Goal: Complete application form

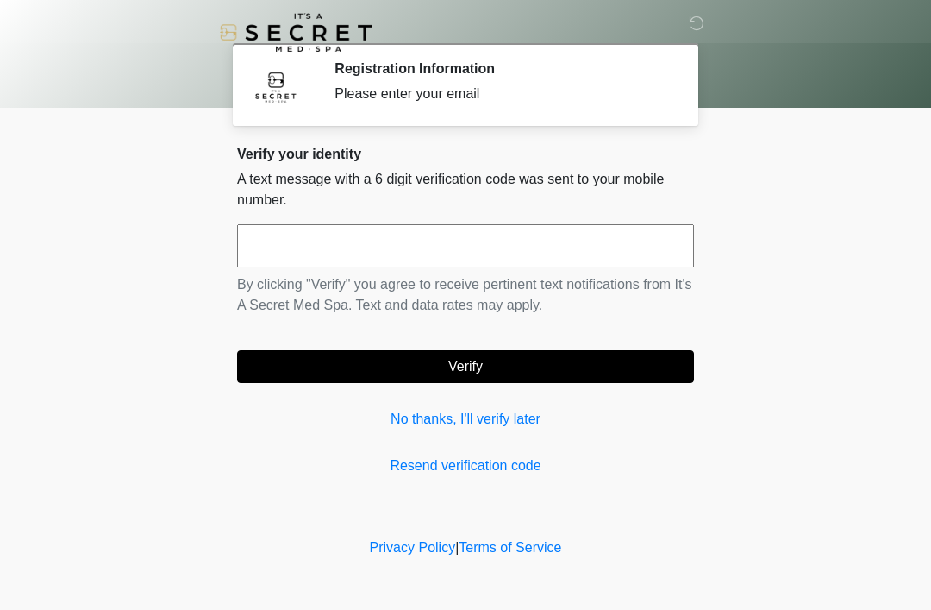
click at [559, 260] on input "text" at bounding box center [465, 245] width 457 height 43
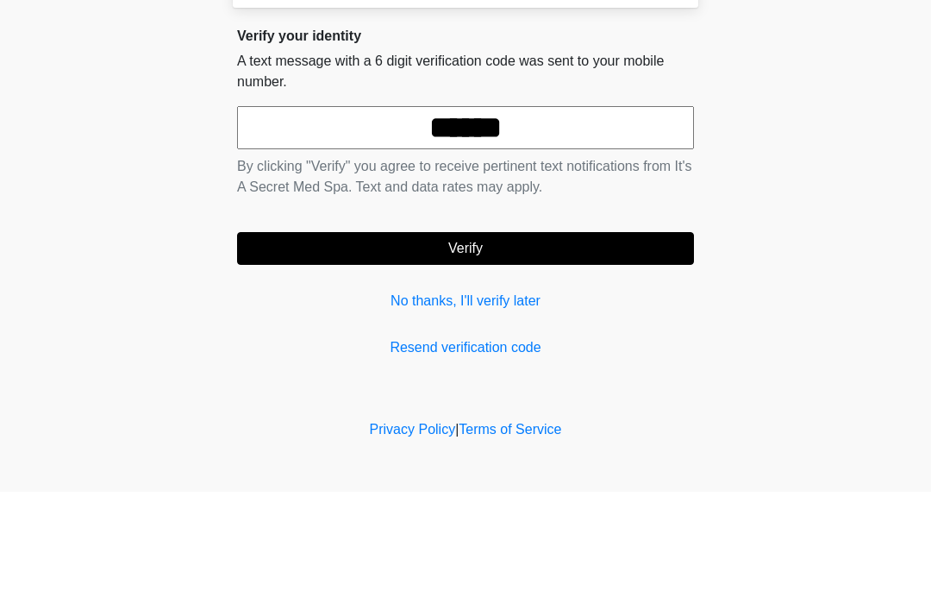
type input "******"
click at [567, 350] on button "Verify" at bounding box center [465, 366] width 457 height 33
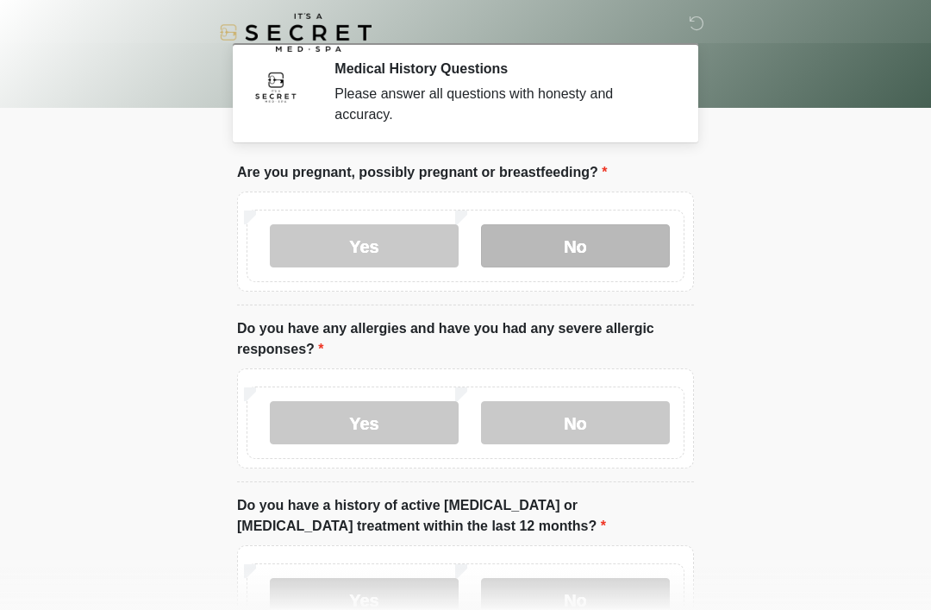
click at [617, 246] on label "No" at bounding box center [575, 245] width 189 height 43
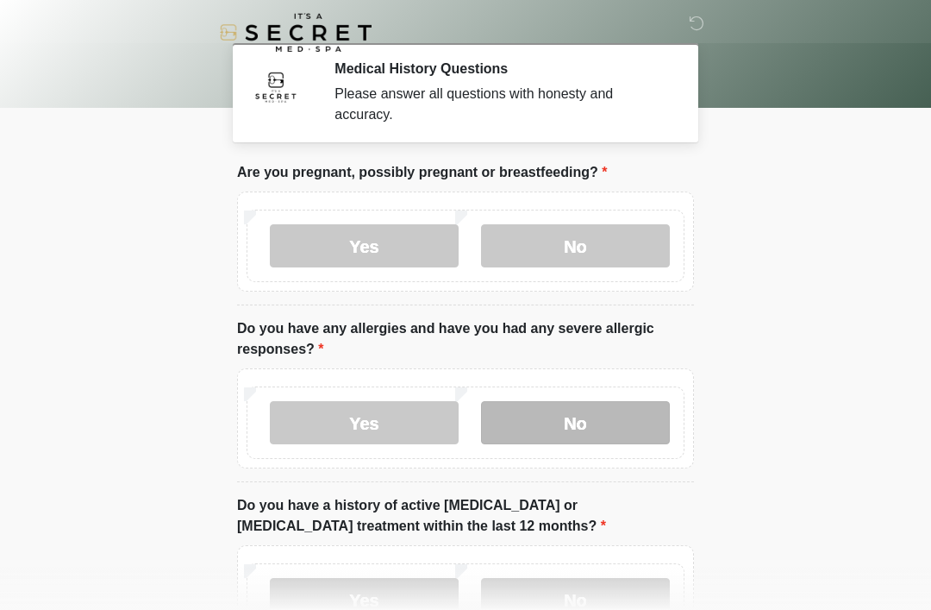
click at [608, 403] on label "No" at bounding box center [575, 422] width 189 height 43
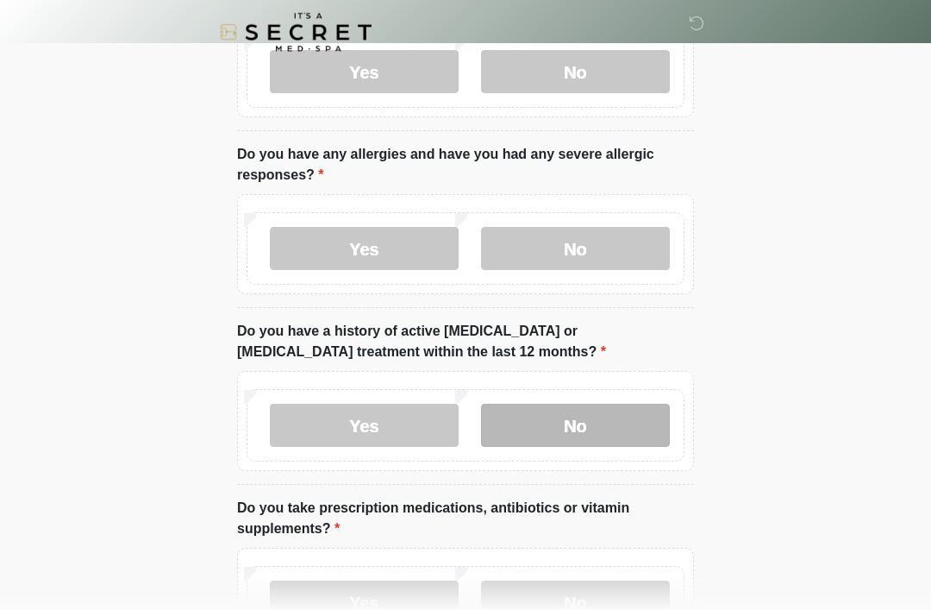
click at [627, 429] on label "No" at bounding box center [575, 425] width 189 height 43
click at [617, 592] on label "No" at bounding box center [575, 601] width 189 height 43
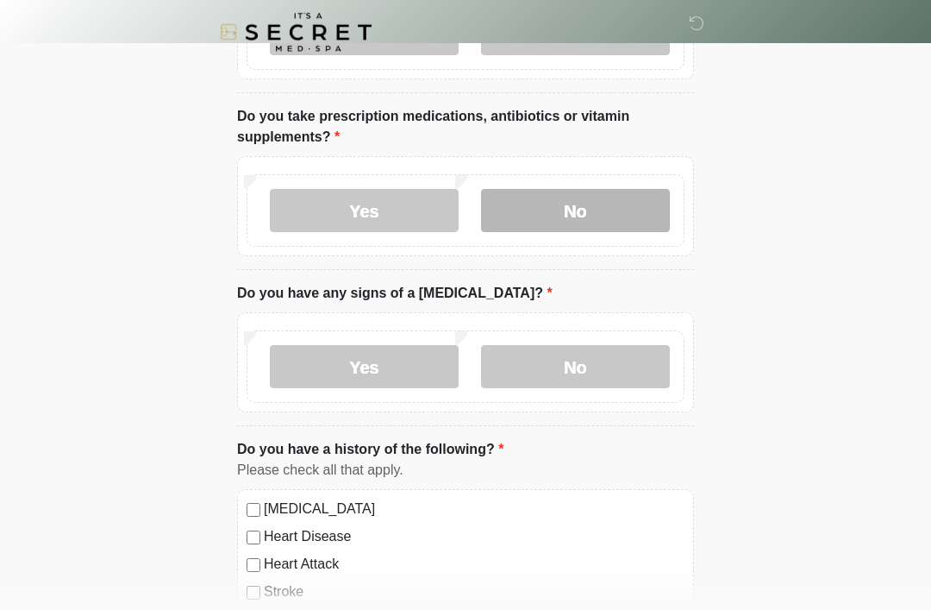
scroll to position [566, 0]
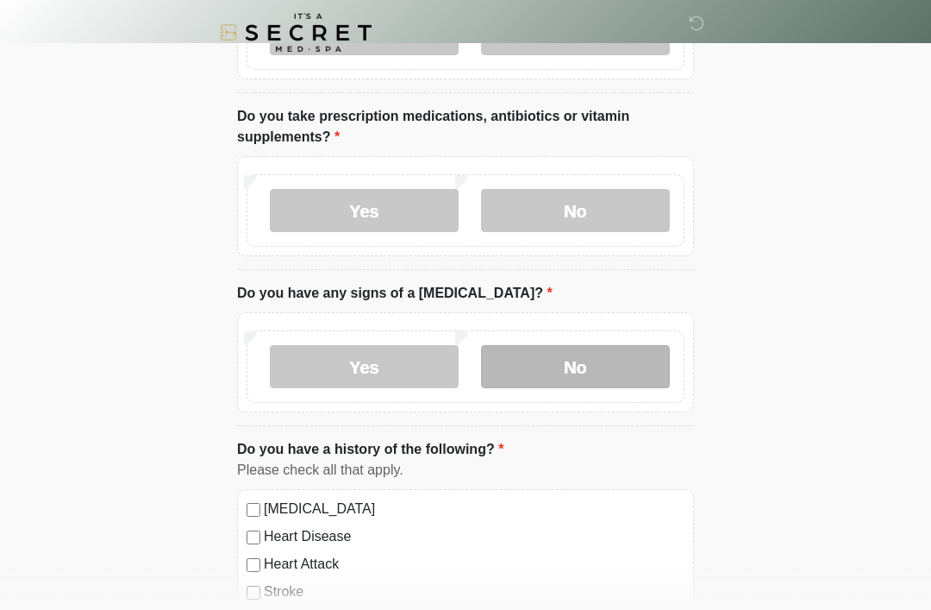
click at [617, 370] on label "No" at bounding box center [575, 366] width 189 height 43
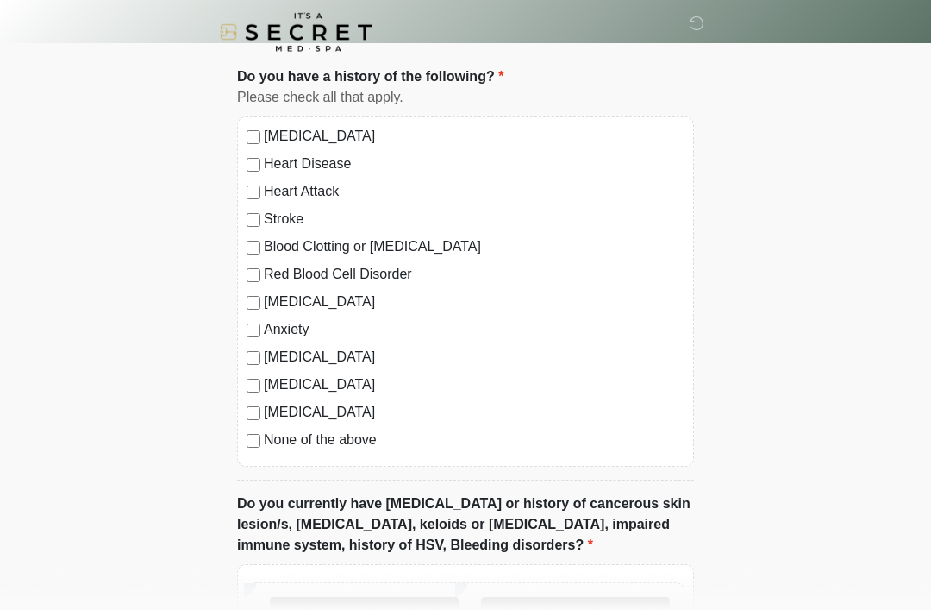
scroll to position [946, 0]
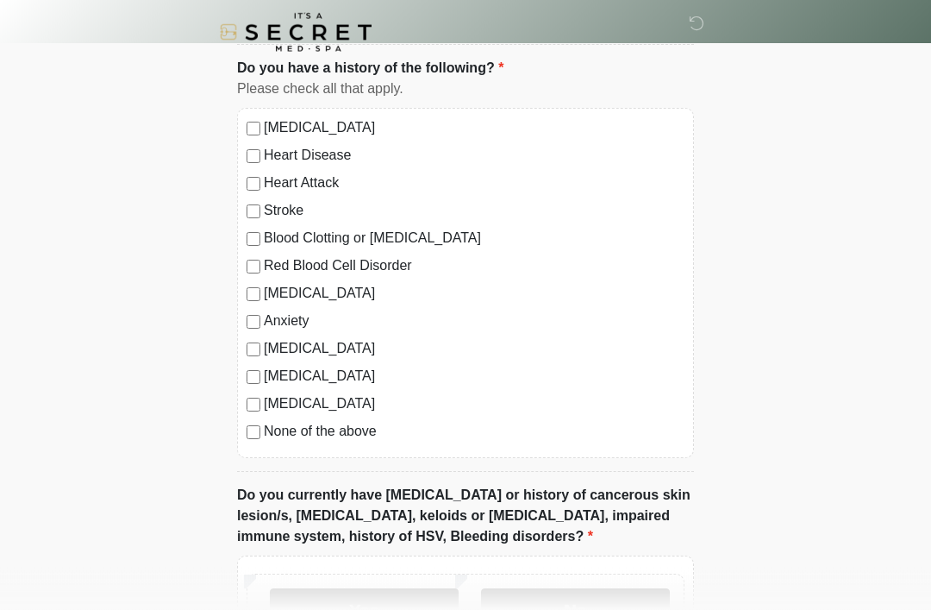
click at [347, 435] on label "None of the above" at bounding box center [474, 432] width 421 height 21
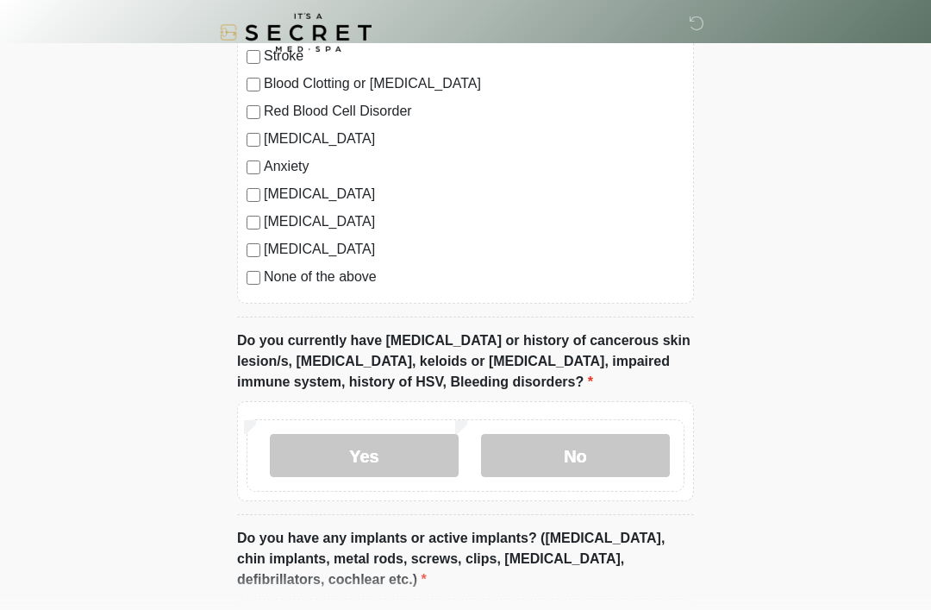
scroll to position [1112, 0]
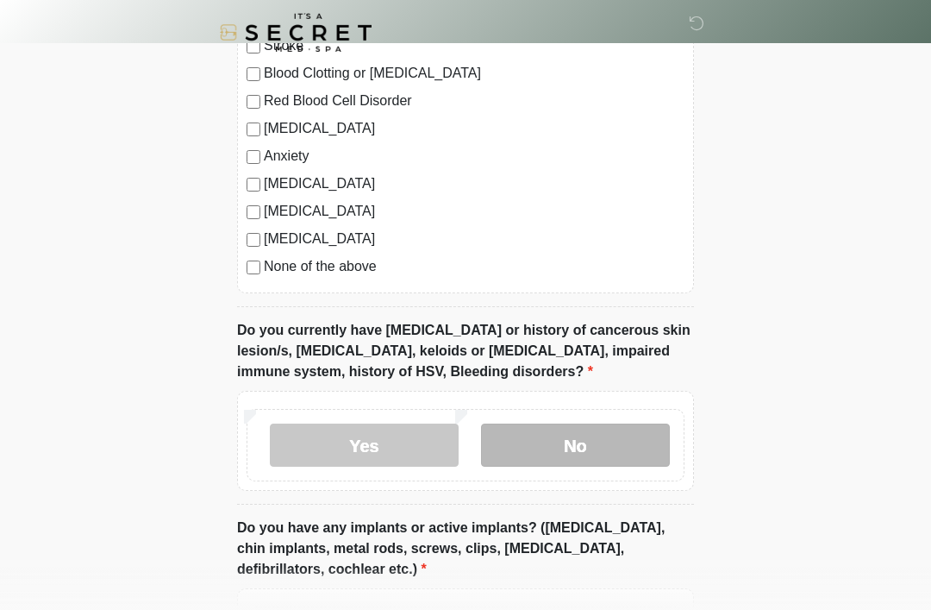
click at [623, 440] on label "No" at bounding box center [575, 444] width 189 height 43
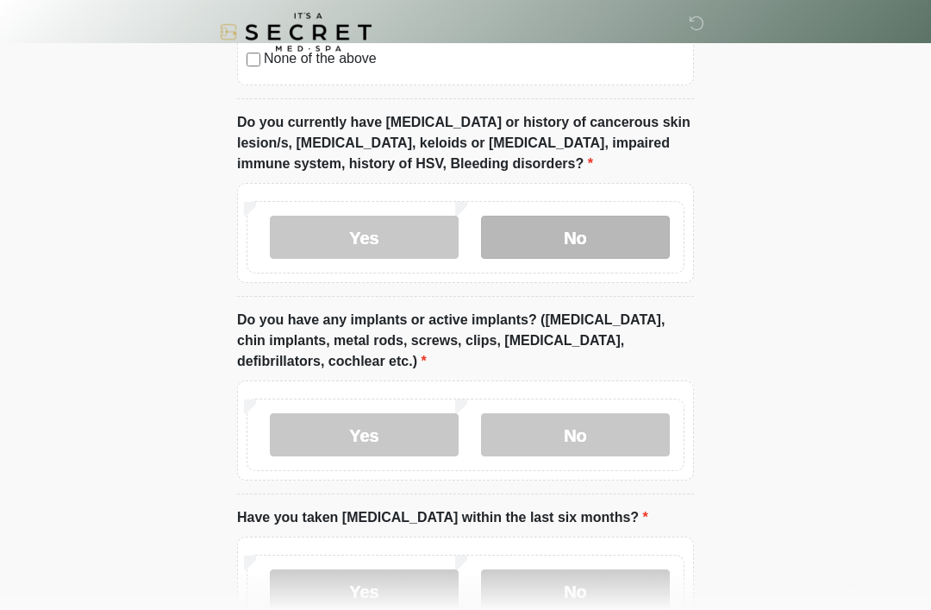
scroll to position [1340, 0]
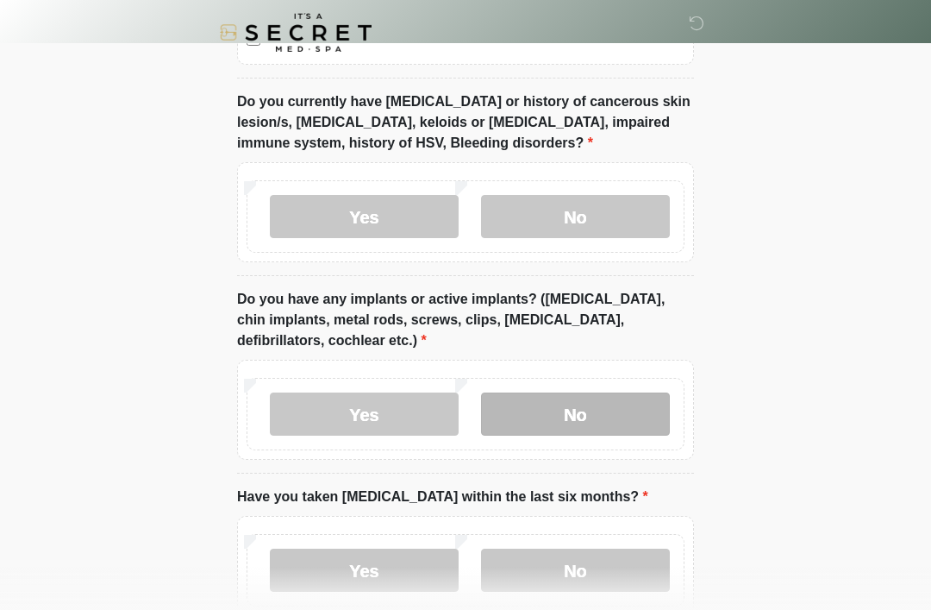
click at [629, 423] on label "No" at bounding box center [575, 413] width 189 height 43
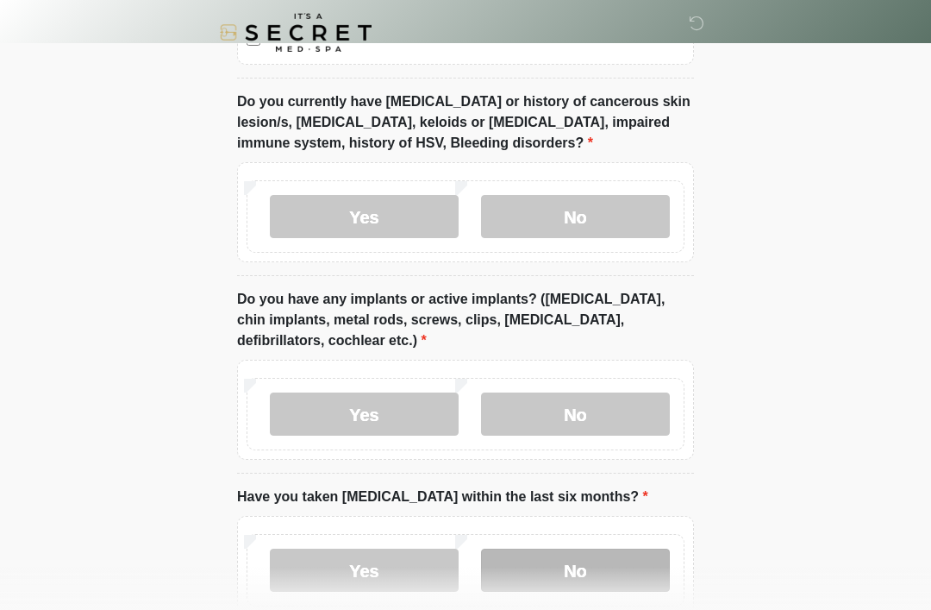
click at [605, 553] on label "No" at bounding box center [575, 569] width 189 height 43
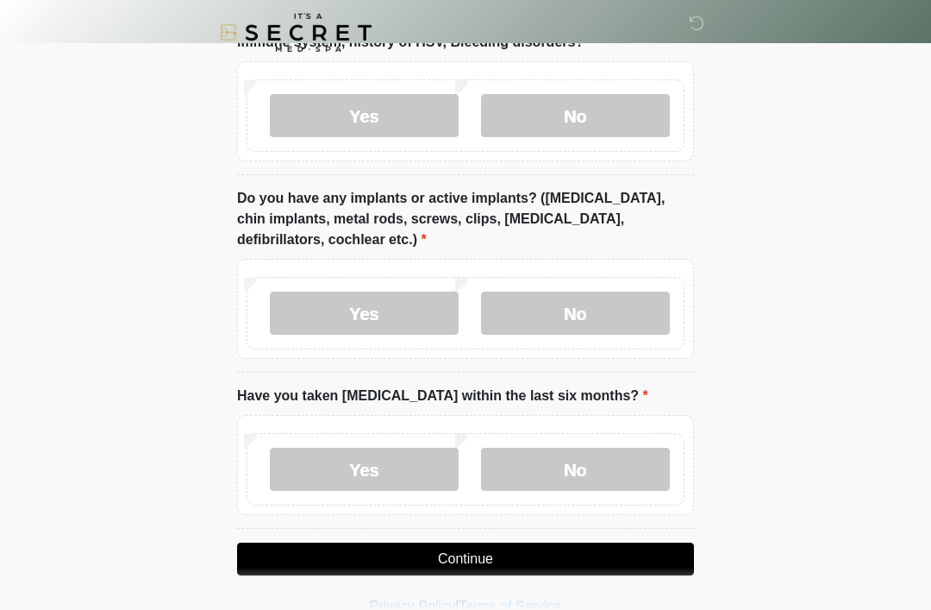
click at [610, 554] on button "Continue" at bounding box center [465, 558] width 457 height 33
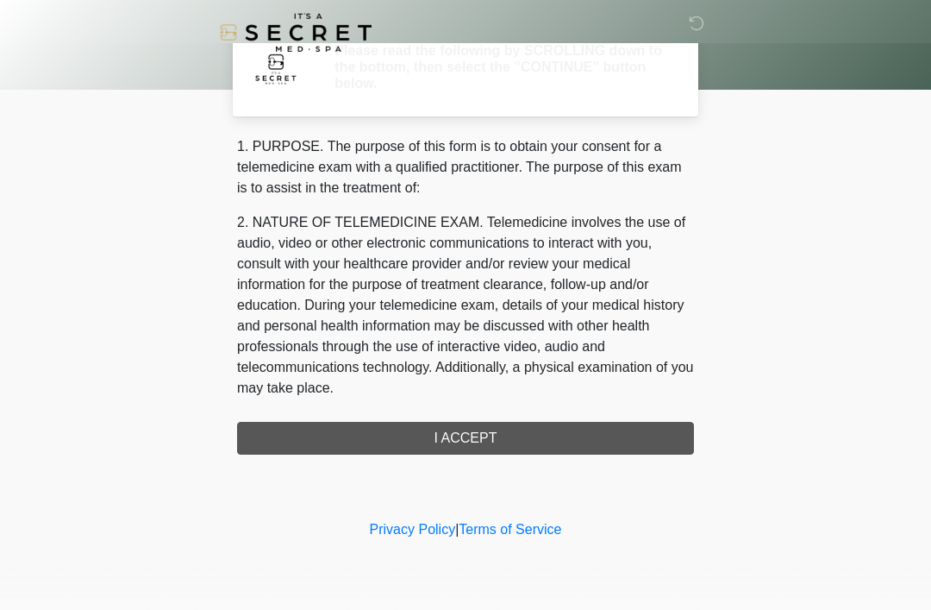
scroll to position [0, 0]
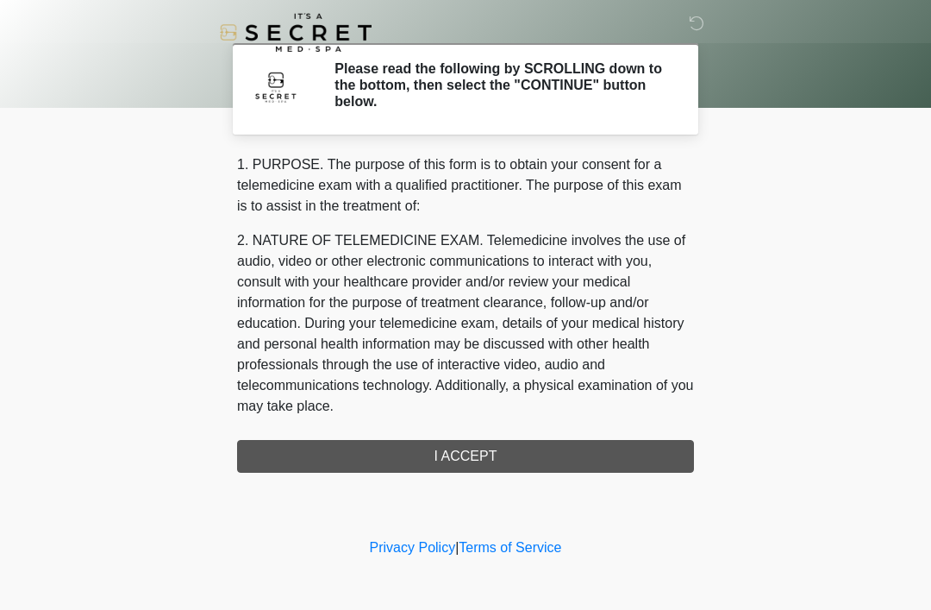
click at [571, 464] on div "1. PURPOSE. The purpose of this form is to obtain your consent for a telemedici…" at bounding box center [465, 313] width 457 height 318
click at [481, 457] on div "1. PURPOSE. The purpose of this form is to obtain your consent for a telemedici…" at bounding box center [465, 313] width 457 height 318
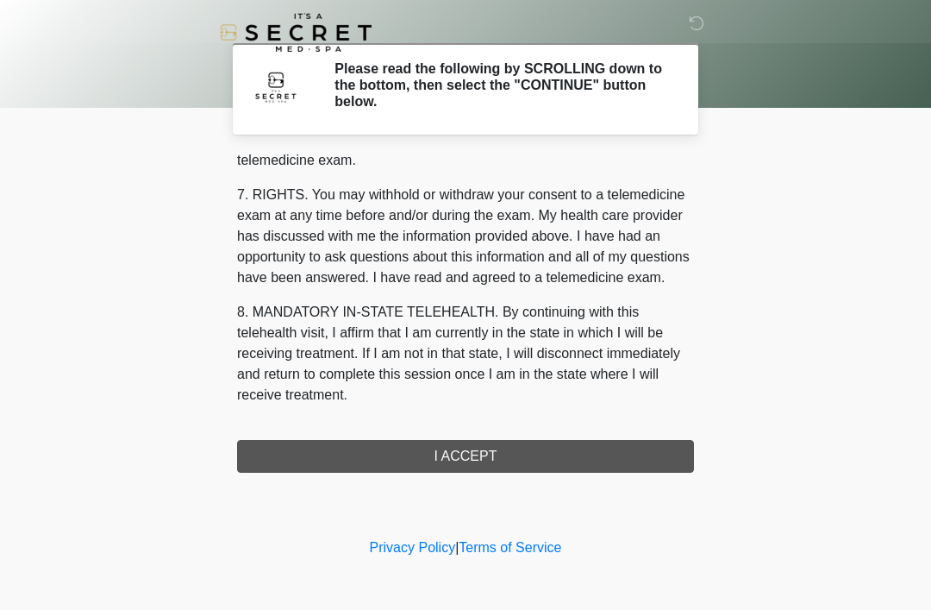
click at [509, 456] on div "1. PURPOSE. The purpose of this form is to obtain your consent for a telemedici…" at bounding box center [465, 313] width 457 height 318
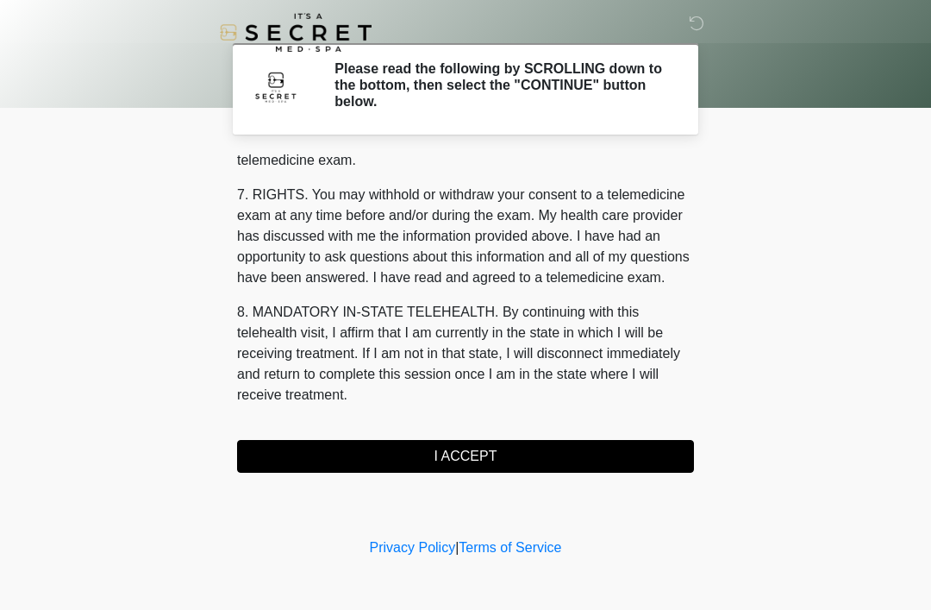
scroll to position [736, 0]
click at [536, 461] on button "I ACCEPT" at bounding box center [465, 456] width 457 height 33
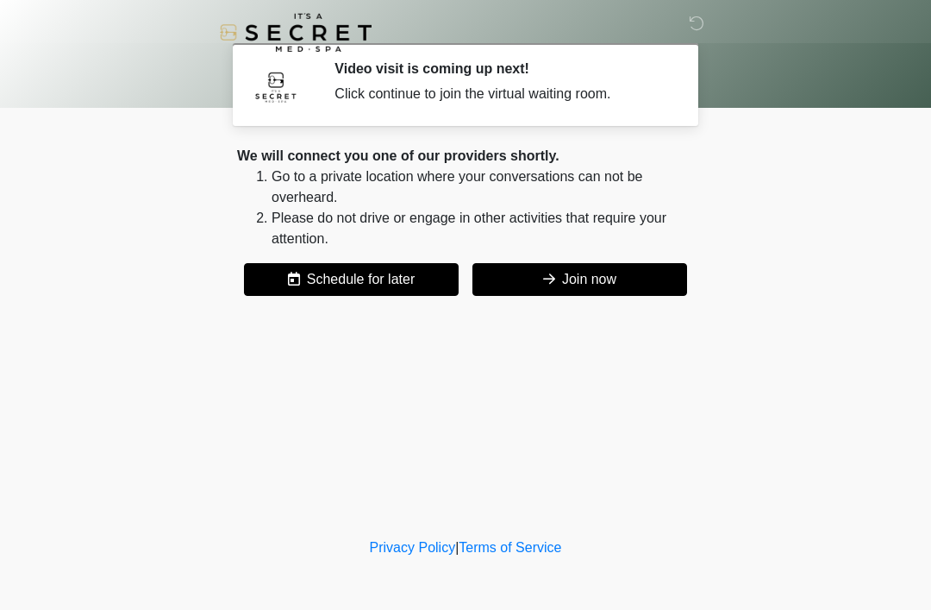
click at [641, 293] on button "Join now" at bounding box center [580, 279] width 215 height 33
